Goal: Navigation & Orientation: Find specific page/section

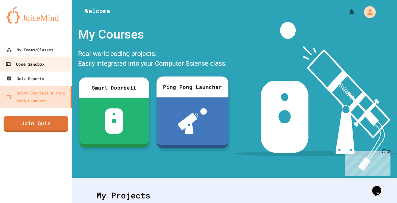
click at [55, 58] on link "Code Sandbox" at bounding box center [36, 64] width 74 height 15
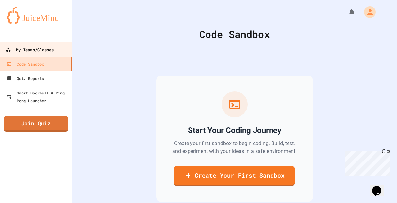
click at [55, 51] on link "My Teams/Classes" at bounding box center [36, 49] width 74 height 15
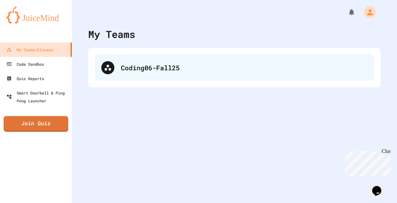
click at [168, 65] on div "Coding06-Fall25" at bounding box center [244, 68] width 247 height 10
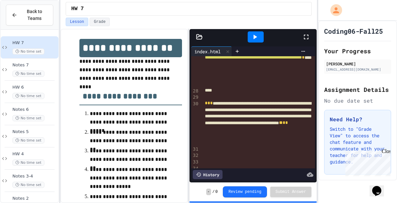
scroll to position [362, 0]
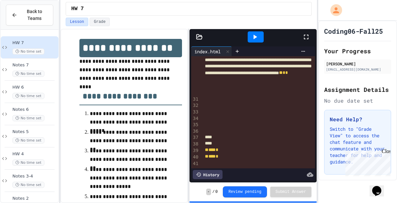
click at [255, 38] on icon at bounding box center [255, 37] width 8 height 8
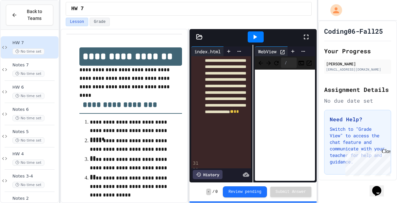
scroll to position [0, 0]
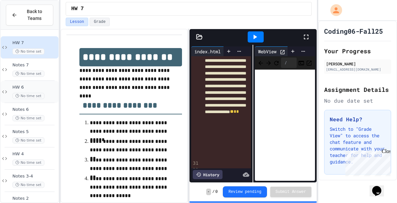
click at [38, 89] on span "HW 6" at bounding box center [34, 88] width 45 height 6
